Goal: Transaction & Acquisition: Download file/media

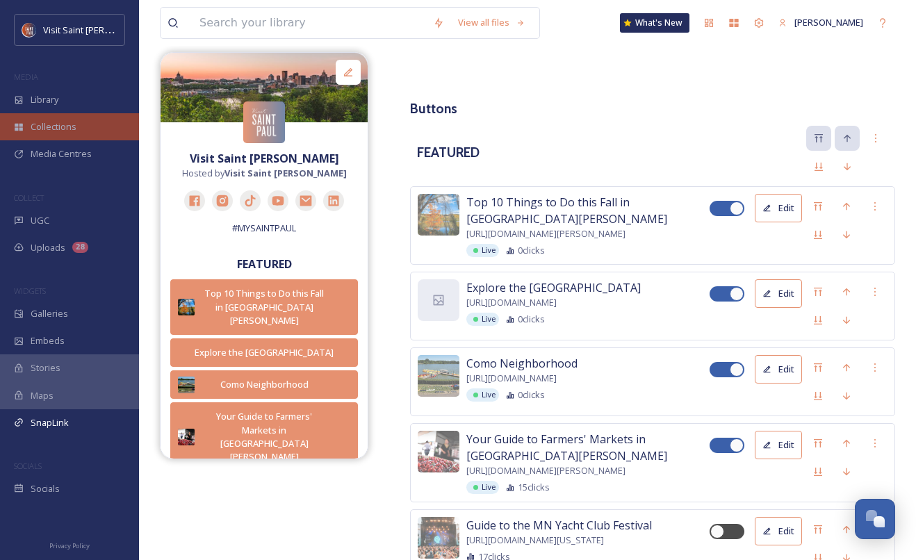
scroll to position [2369, 0]
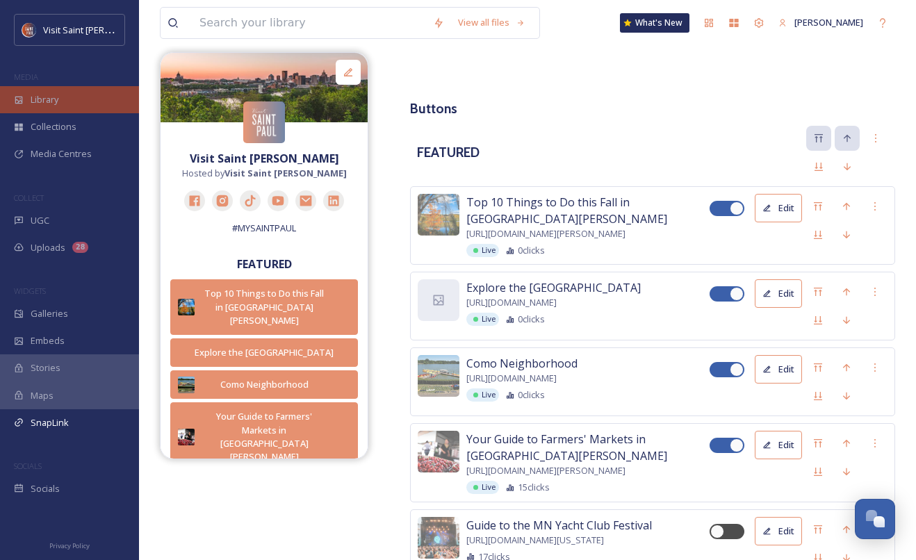
click at [60, 110] on div "Library" at bounding box center [69, 99] width 139 height 27
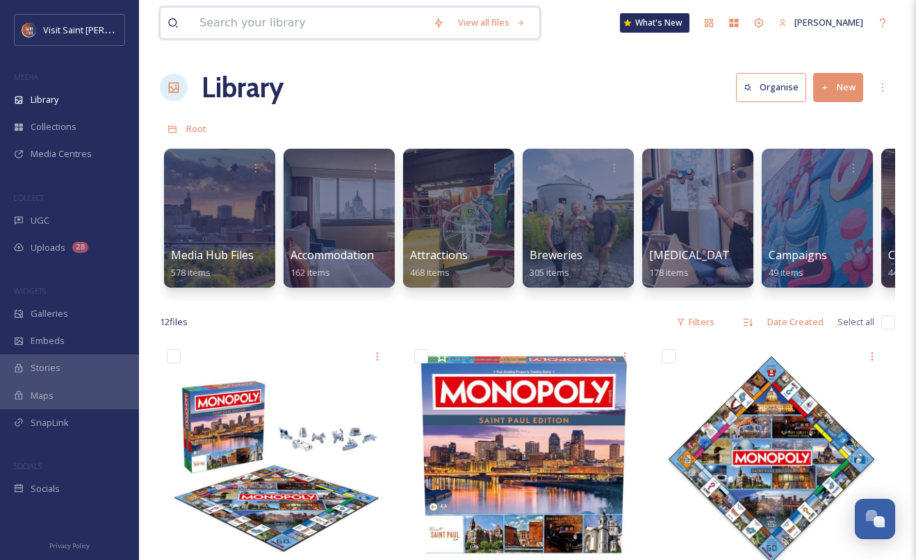
click at [337, 29] on input at bounding box center [310, 23] width 234 height 31
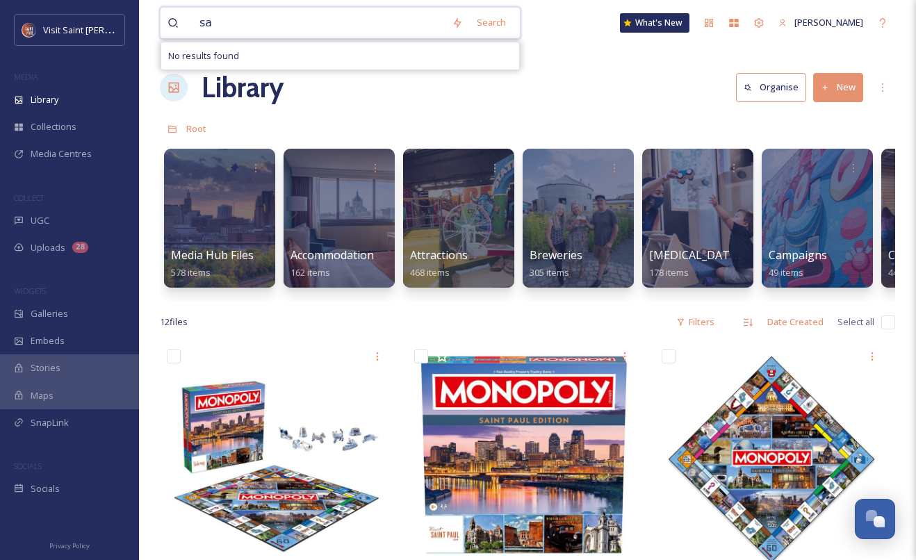
type input "s"
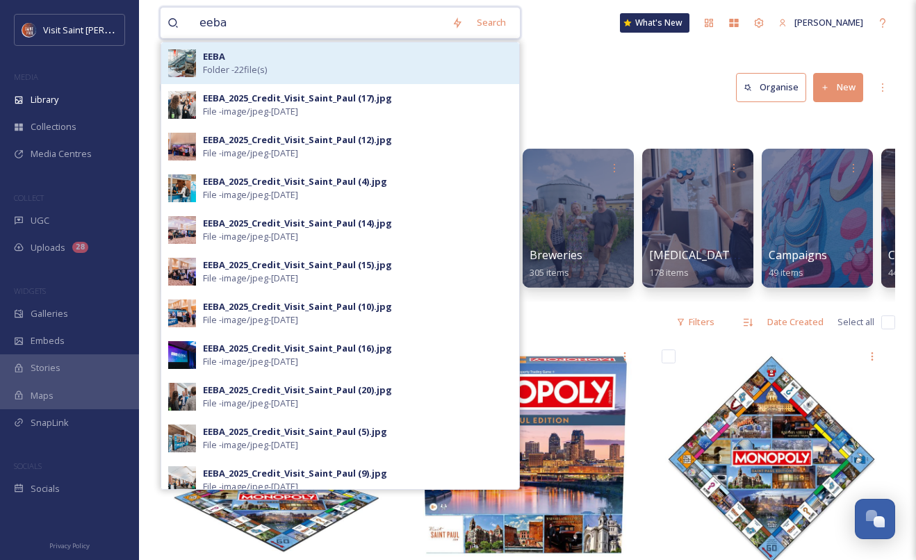
type input "eeba"
click at [247, 60] on div "EEBA Folder - 22 file(s)" at bounding box center [357, 63] width 309 height 26
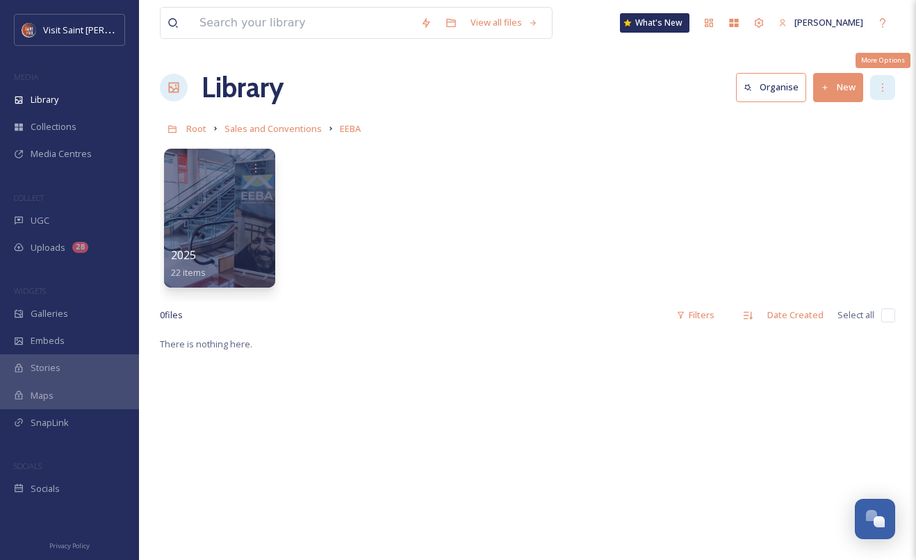
click at [885, 85] on icon at bounding box center [882, 87] width 11 height 11
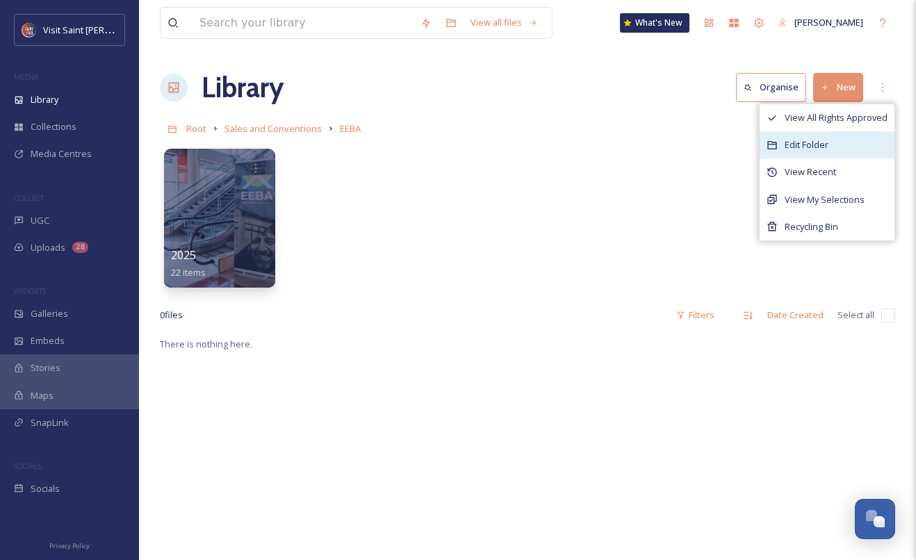
click at [846, 138] on div "Edit Folder" at bounding box center [827, 144] width 135 height 27
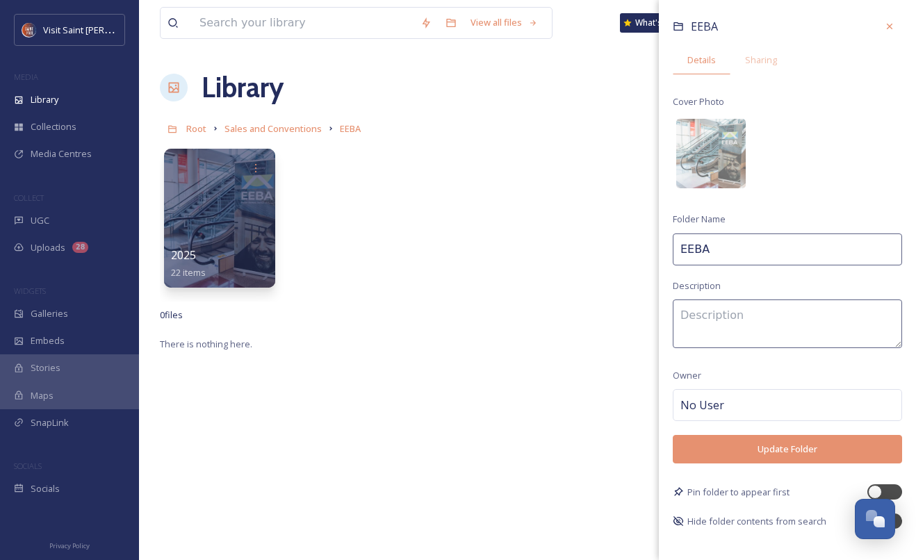
click at [761, 44] on div "EEBA Details Sharing Cover Photo Folder Name EEBA Description Owner No User Upd…" at bounding box center [787, 271] width 257 height 543
click at [760, 54] on span "Sharing" at bounding box center [761, 60] width 32 height 13
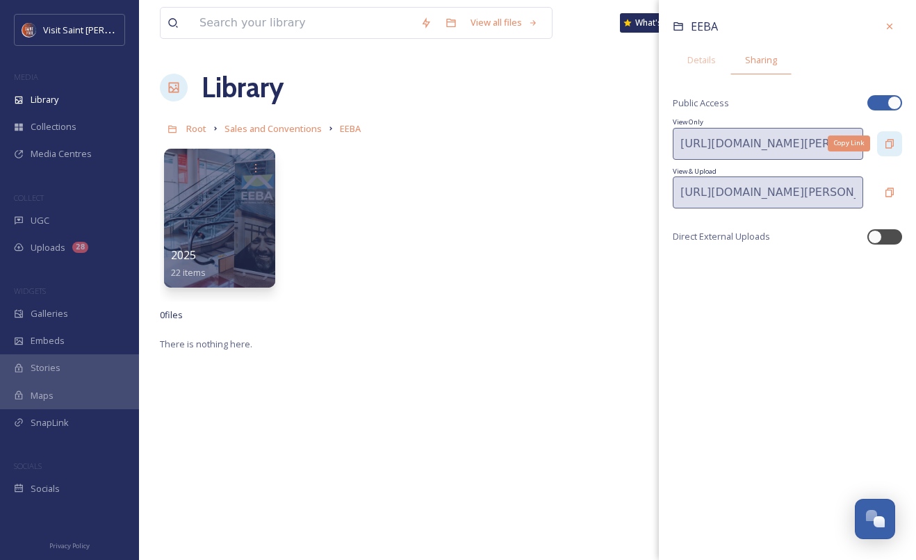
click at [891, 148] on icon at bounding box center [889, 143] width 11 height 11
click at [897, 22] on div at bounding box center [889, 26] width 25 height 25
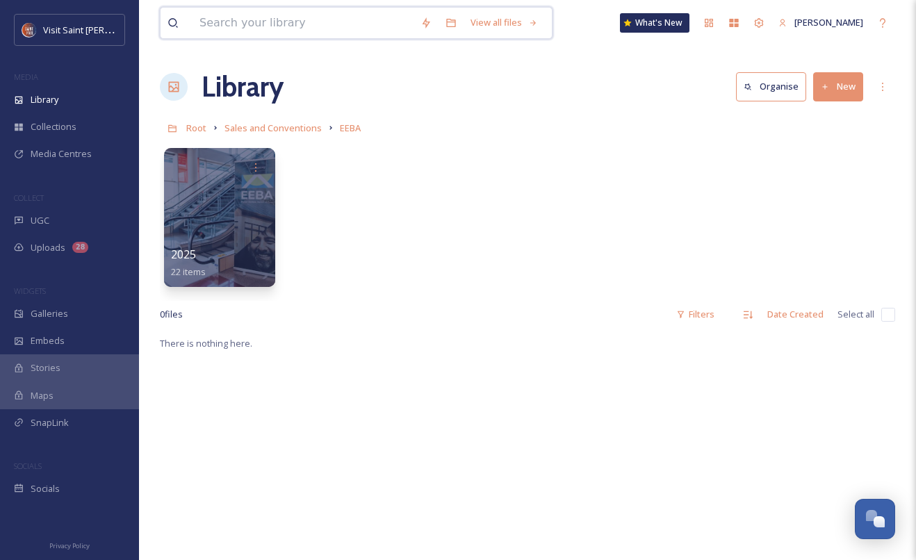
click at [332, 28] on input at bounding box center [303, 23] width 221 height 31
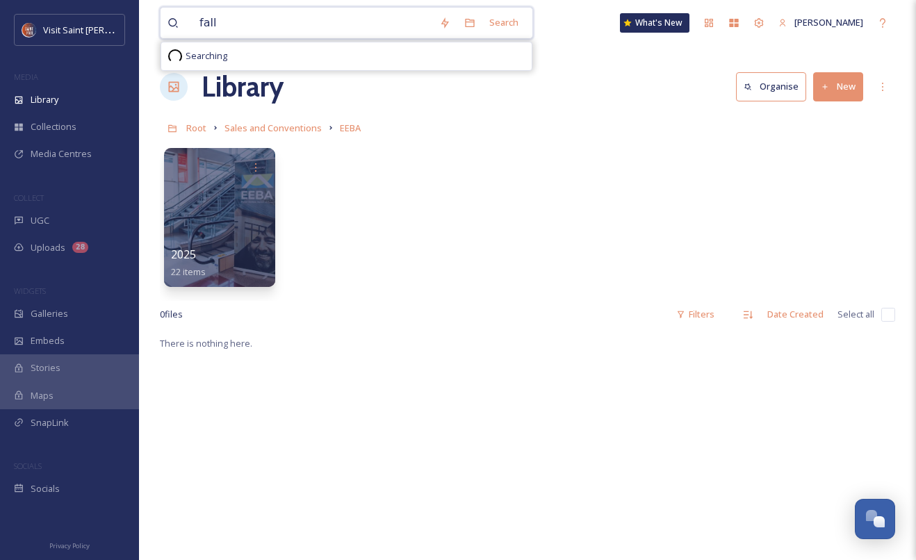
scroll to position [0, 0]
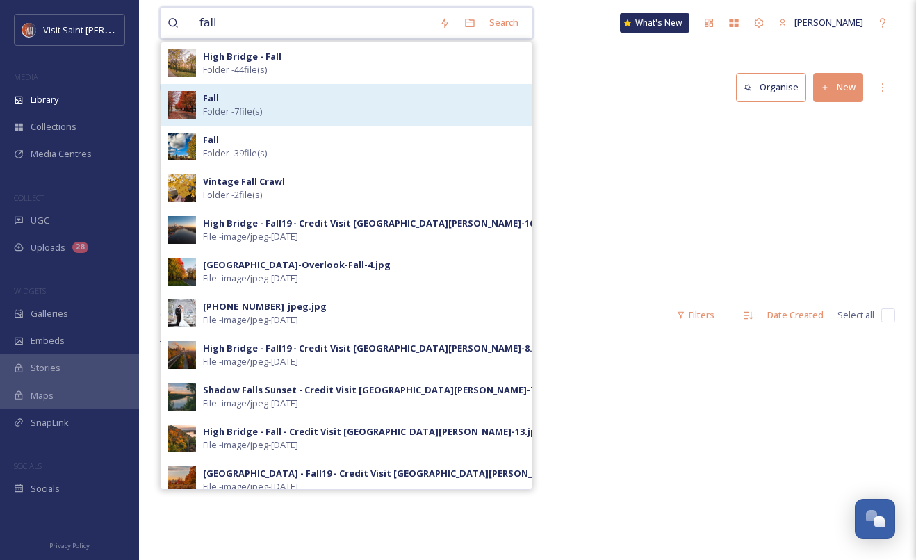
type input "fall"
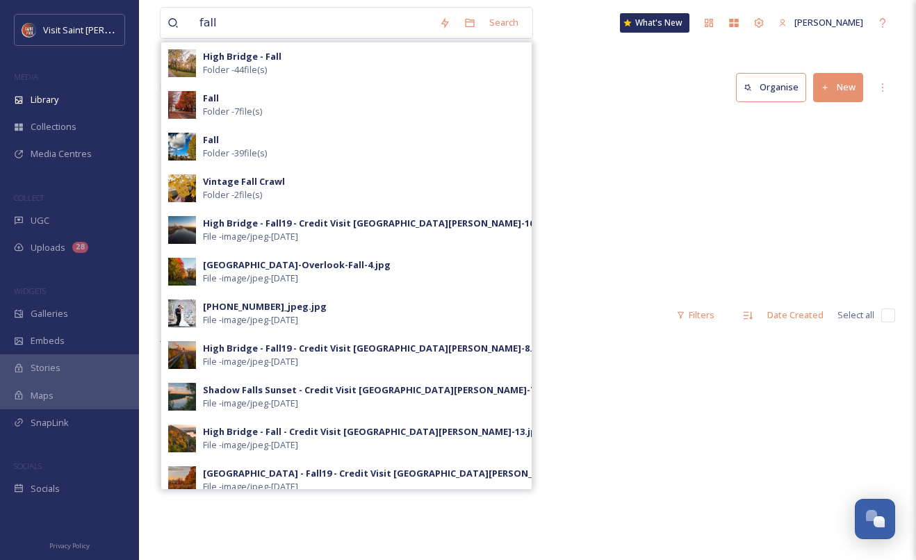
click at [286, 99] on div "Fall Folder - 7 file(s)" at bounding box center [364, 105] width 322 height 26
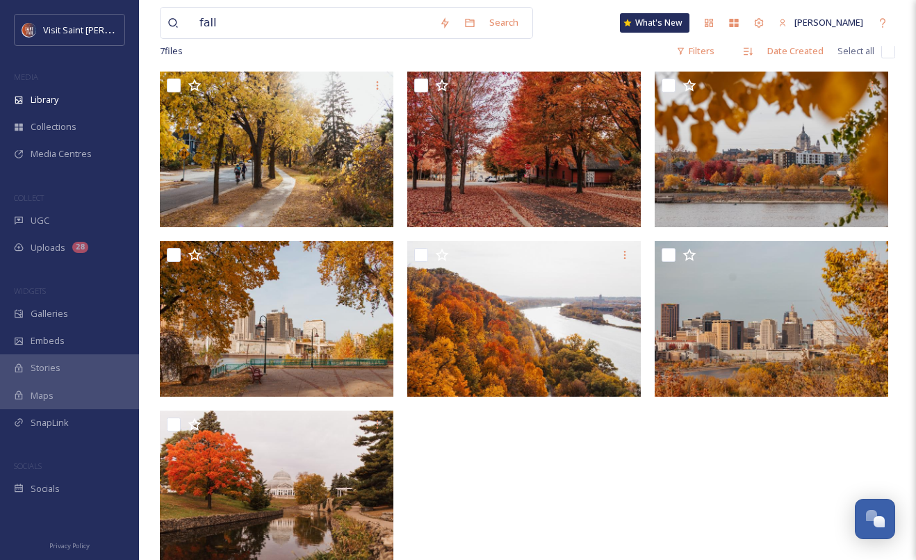
scroll to position [89, 0]
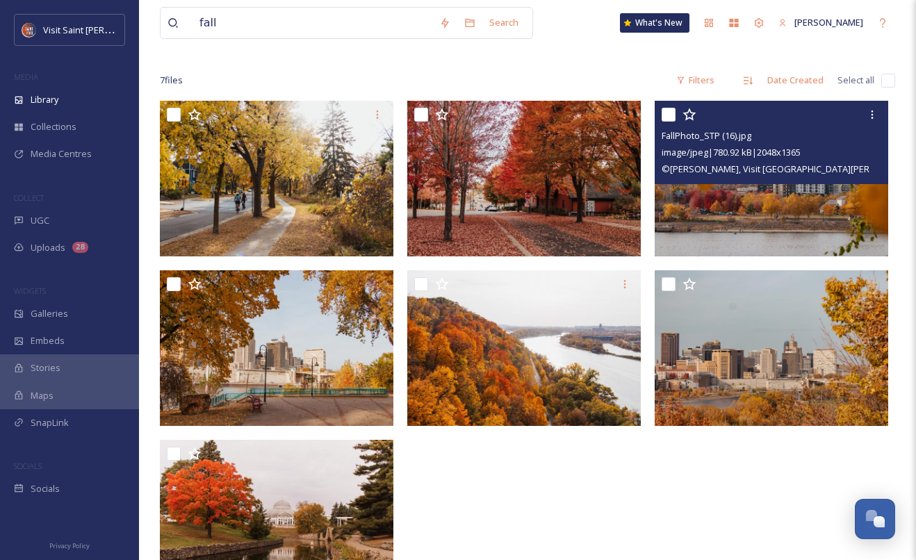
click at [755, 205] on img at bounding box center [772, 179] width 234 height 156
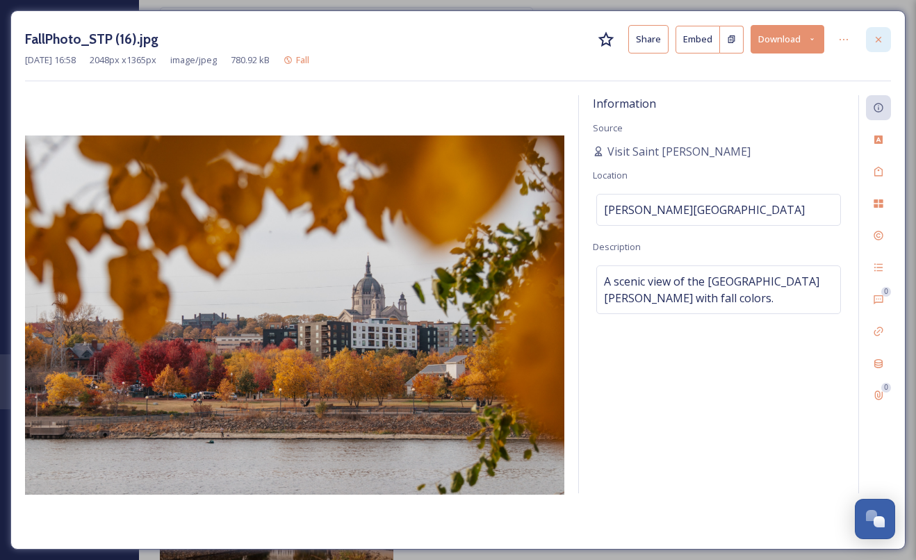
click at [869, 37] on div at bounding box center [878, 39] width 25 height 25
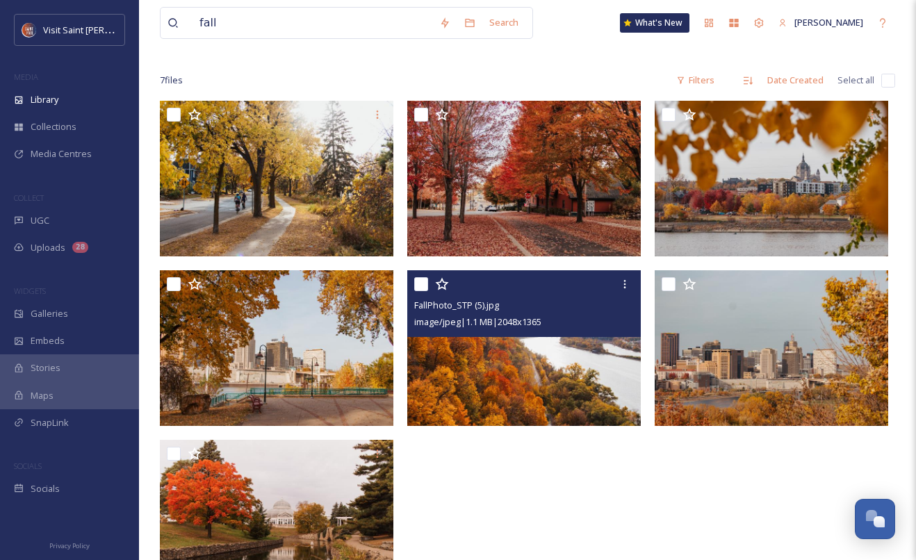
click at [512, 355] on img at bounding box center [524, 348] width 234 height 156
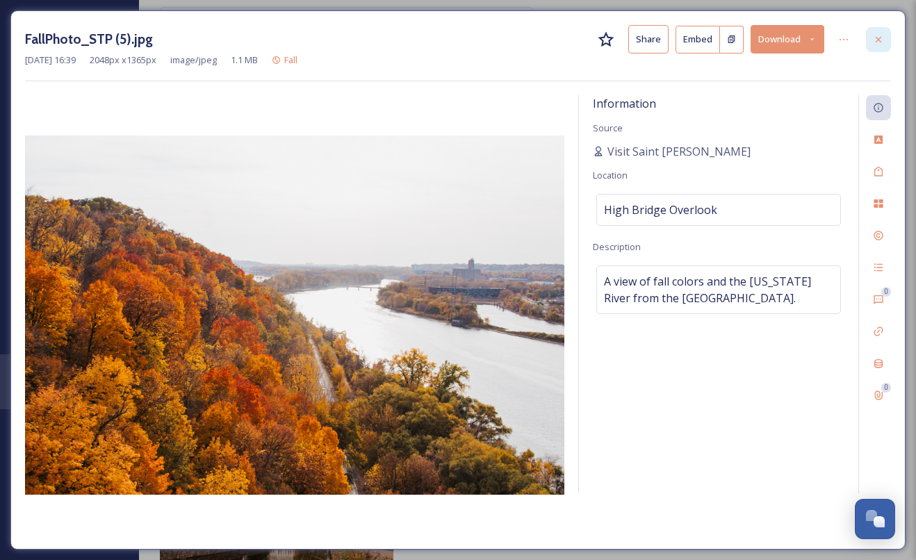
click at [877, 41] on icon at bounding box center [878, 39] width 11 height 11
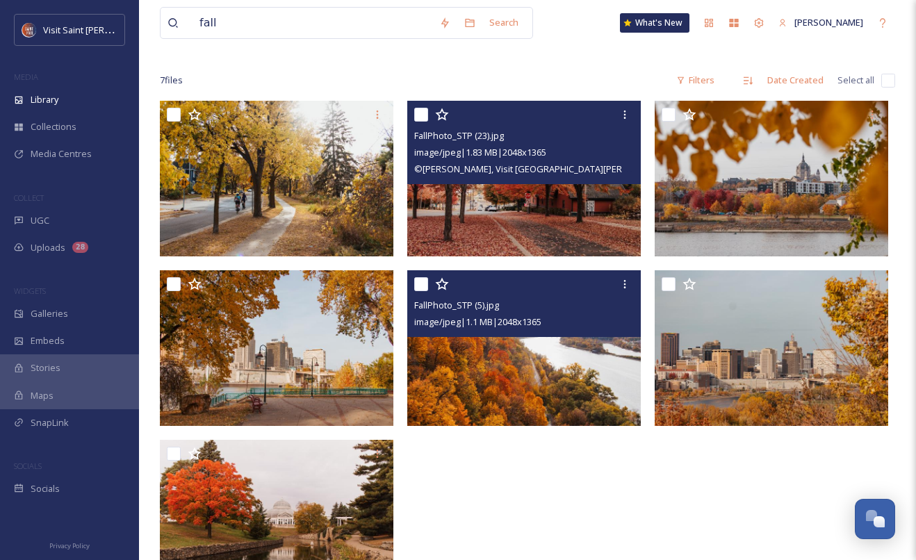
click at [519, 210] on img at bounding box center [524, 179] width 234 height 156
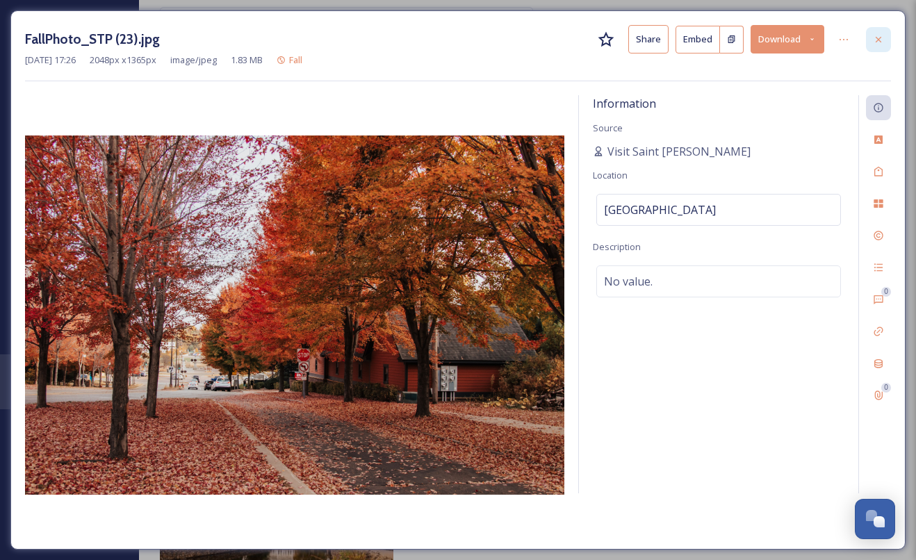
click at [874, 35] on icon at bounding box center [878, 39] width 11 height 11
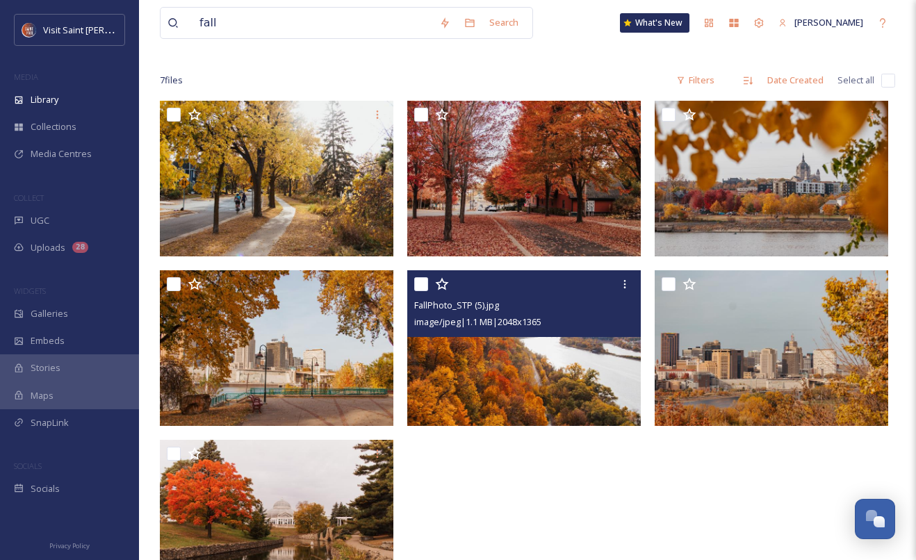
click at [473, 50] on div "Root Media Hub Files Seasonal Fall" at bounding box center [528, 39] width 736 height 26
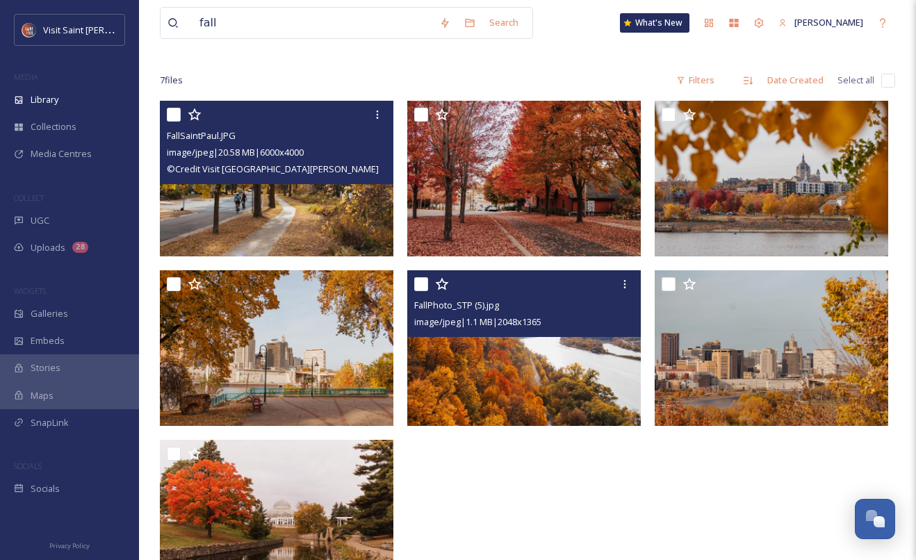
click at [282, 202] on img at bounding box center [277, 179] width 234 height 156
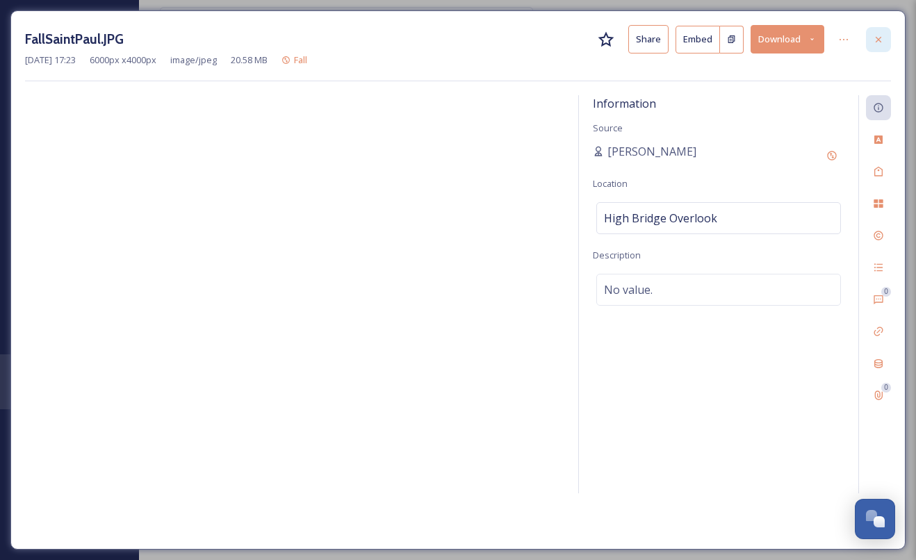
click at [879, 41] on icon at bounding box center [878, 39] width 11 height 11
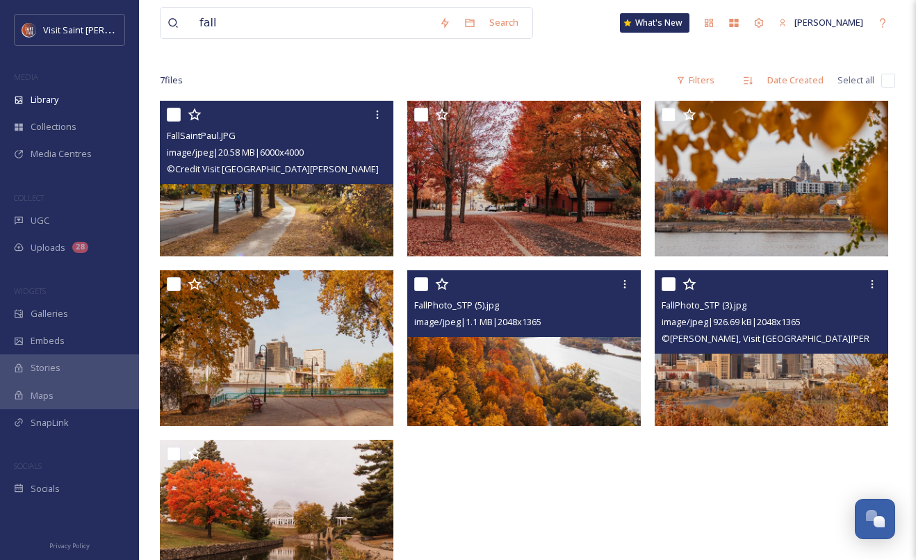
click at [743, 375] on img at bounding box center [772, 348] width 234 height 156
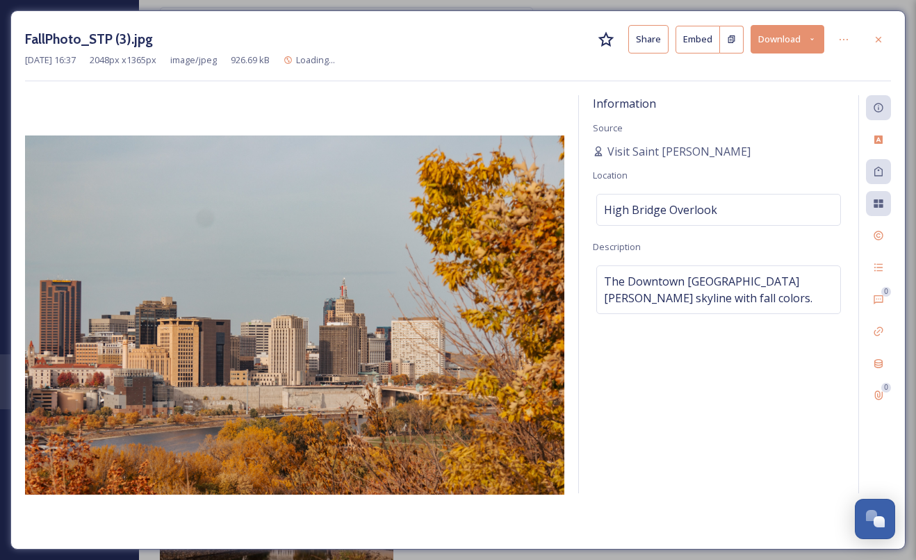
drag, startPoint x: 796, startPoint y: 40, endPoint x: 795, endPoint y: 47, distance: 7.0
click at [796, 40] on button "Download" at bounding box center [788, 39] width 74 height 29
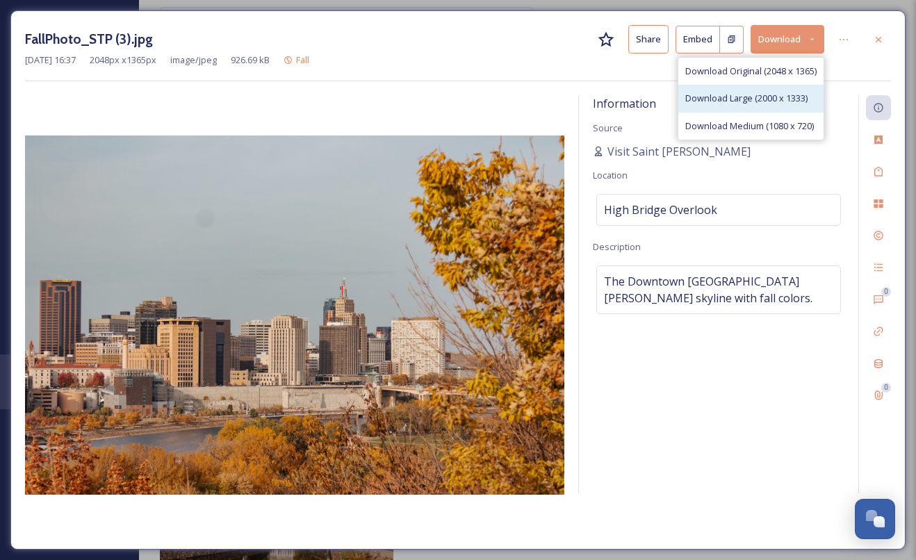
click at [765, 97] on span "Download Large (2000 x 1333)" at bounding box center [747, 98] width 122 height 13
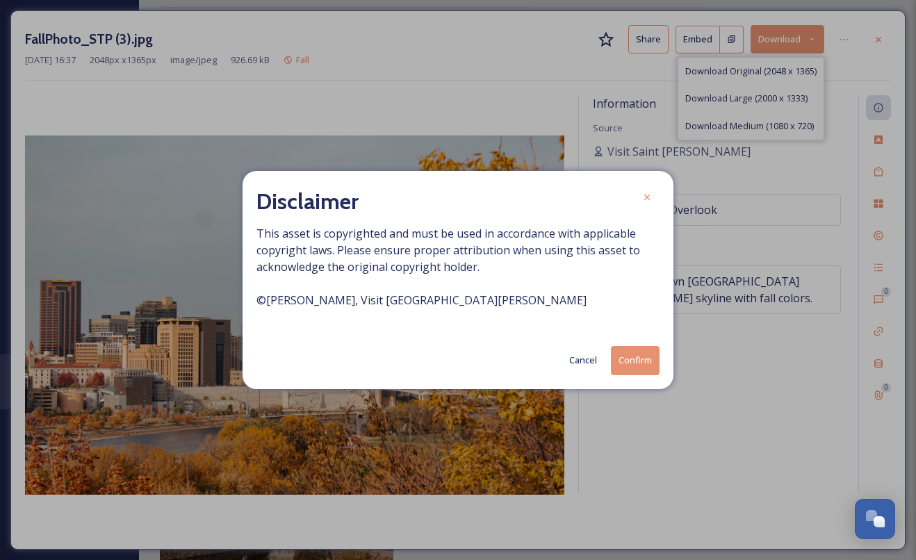
click at [638, 356] on button "Confirm" at bounding box center [635, 360] width 49 height 29
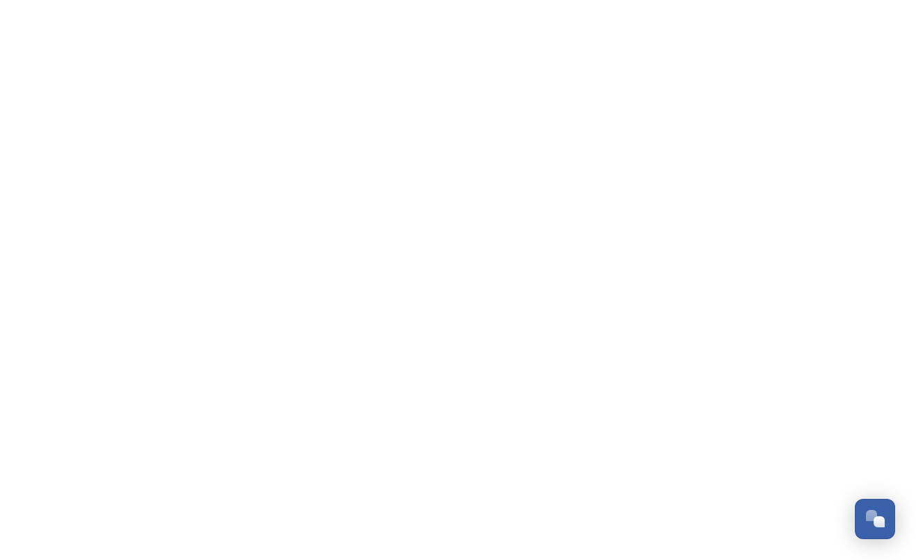
scroll to position [2369, 0]
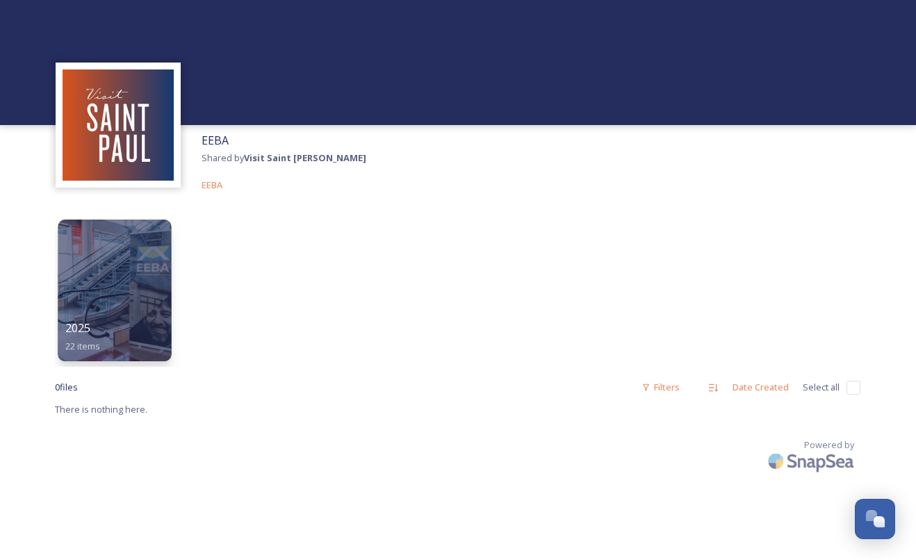
click at [162, 284] on div at bounding box center [114, 291] width 113 height 142
